Goal: Task Accomplishment & Management: Use online tool/utility

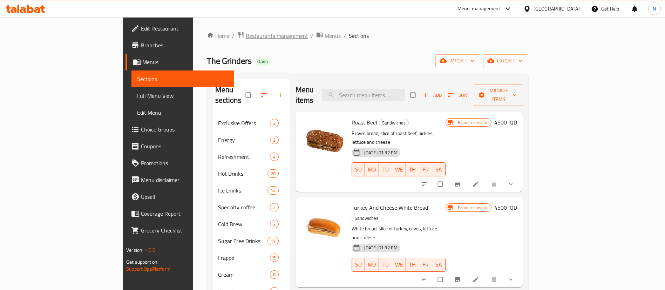
click at [246, 33] on span "Restaurants management" at bounding box center [277, 36] width 62 height 8
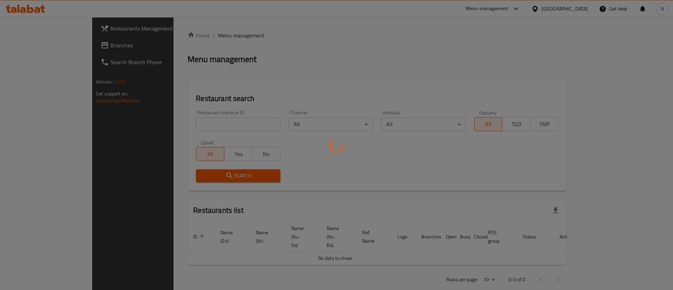
click at [199, 127] on div at bounding box center [336, 145] width 673 height 290
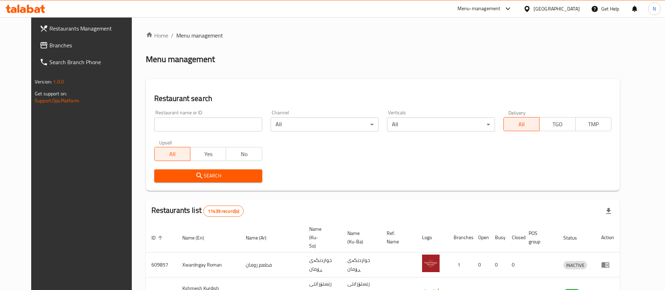
click at [208, 121] on input "search" at bounding box center [208, 125] width 108 height 14
type input "falafel [GEOGRAPHIC_DATA]"
click at [229, 169] on div "Search" at bounding box center [208, 175] width 116 height 21
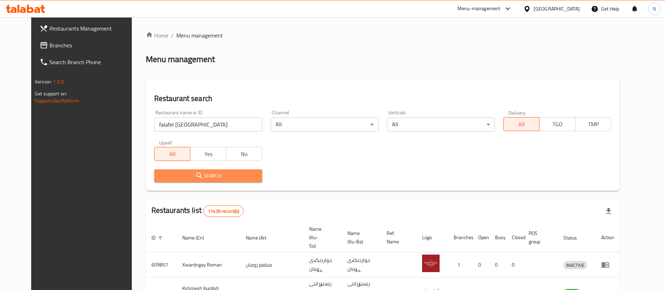
click at [223, 173] on span "Search" at bounding box center [208, 176] width 97 height 9
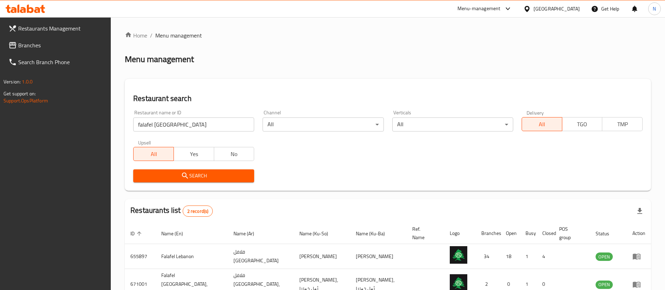
scroll to position [42, 0]
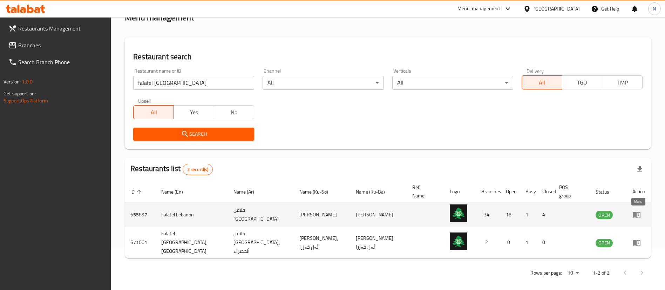
click at [636, 217] on icon "enhanced table" at bounding box center [637, 215] width 8 height 6
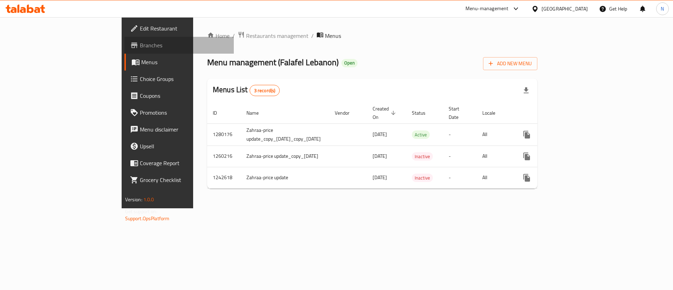
click at [140, 49] on span "Branches" at bounding box center [184, 45] width 89 height 8
